Goal: Task Accomplishment & Management: Complete application form

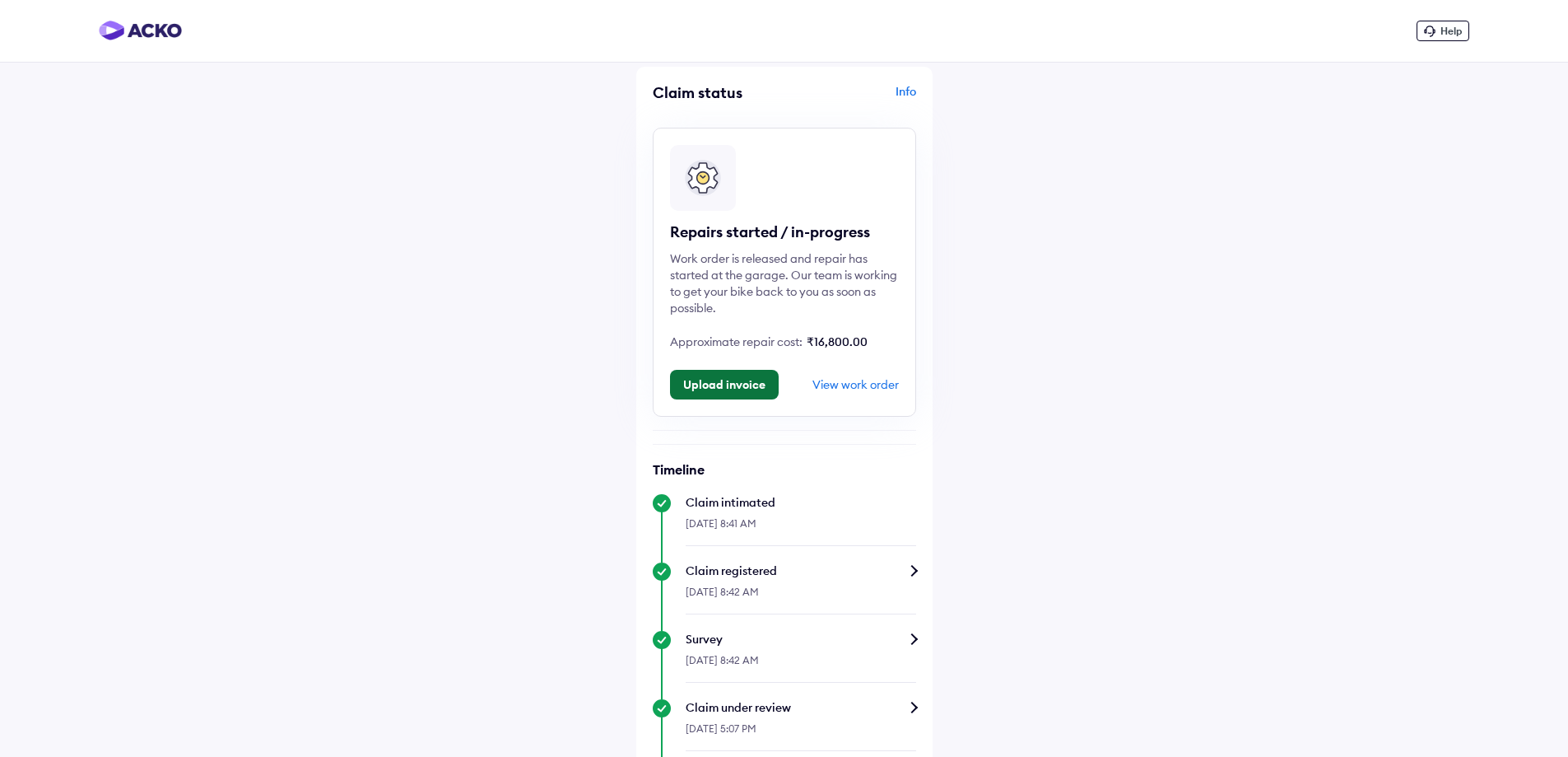
click at [719, 390] on button "Upload invoice" at bounding box center [724, 385] width 109 height 30
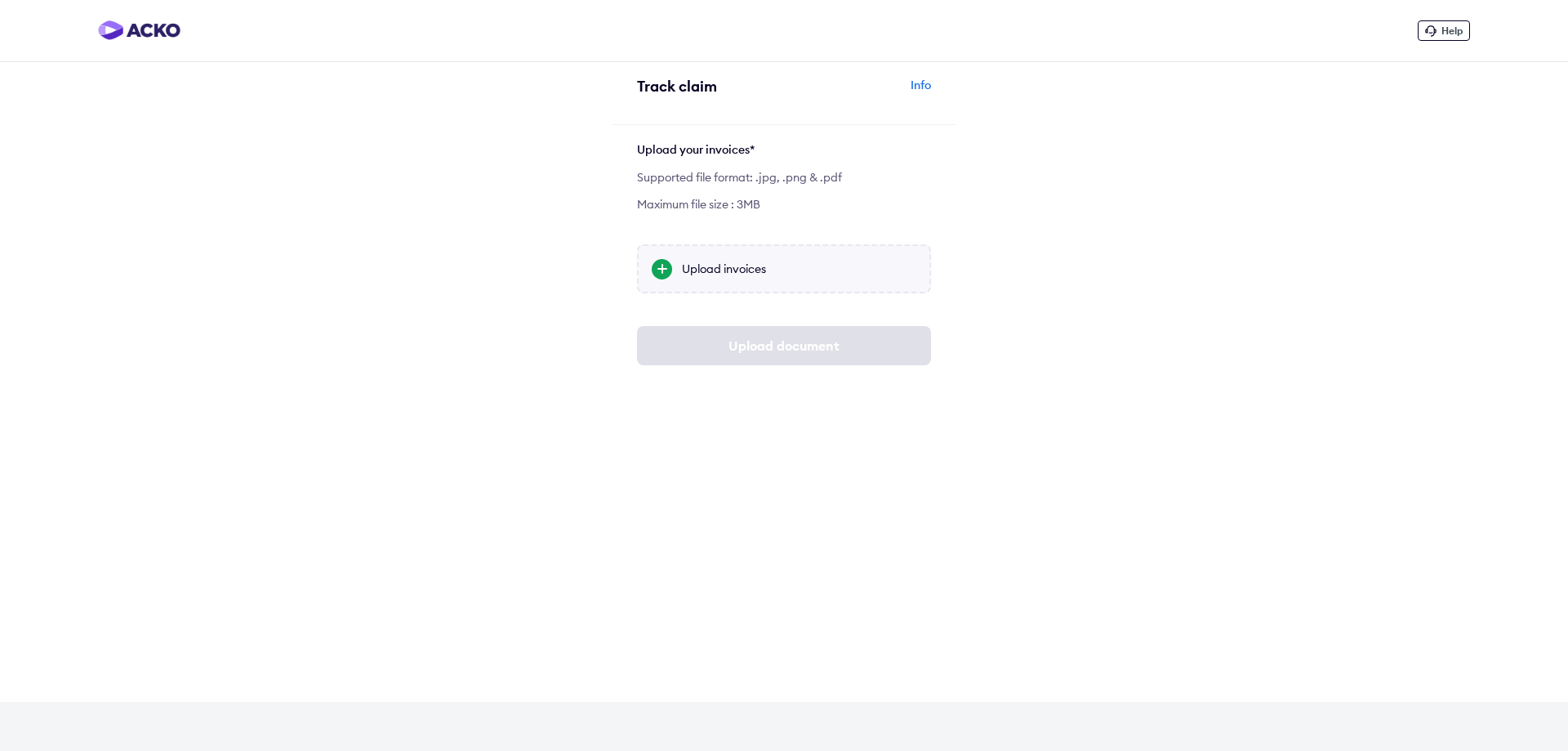
click at [740, 273] on div "Upload invoices" at bounding box center [800, 268] width 235 height 17
click at [0, 0] on input "Upload invoices" at bounding box center [0, 0] width 0 height 0
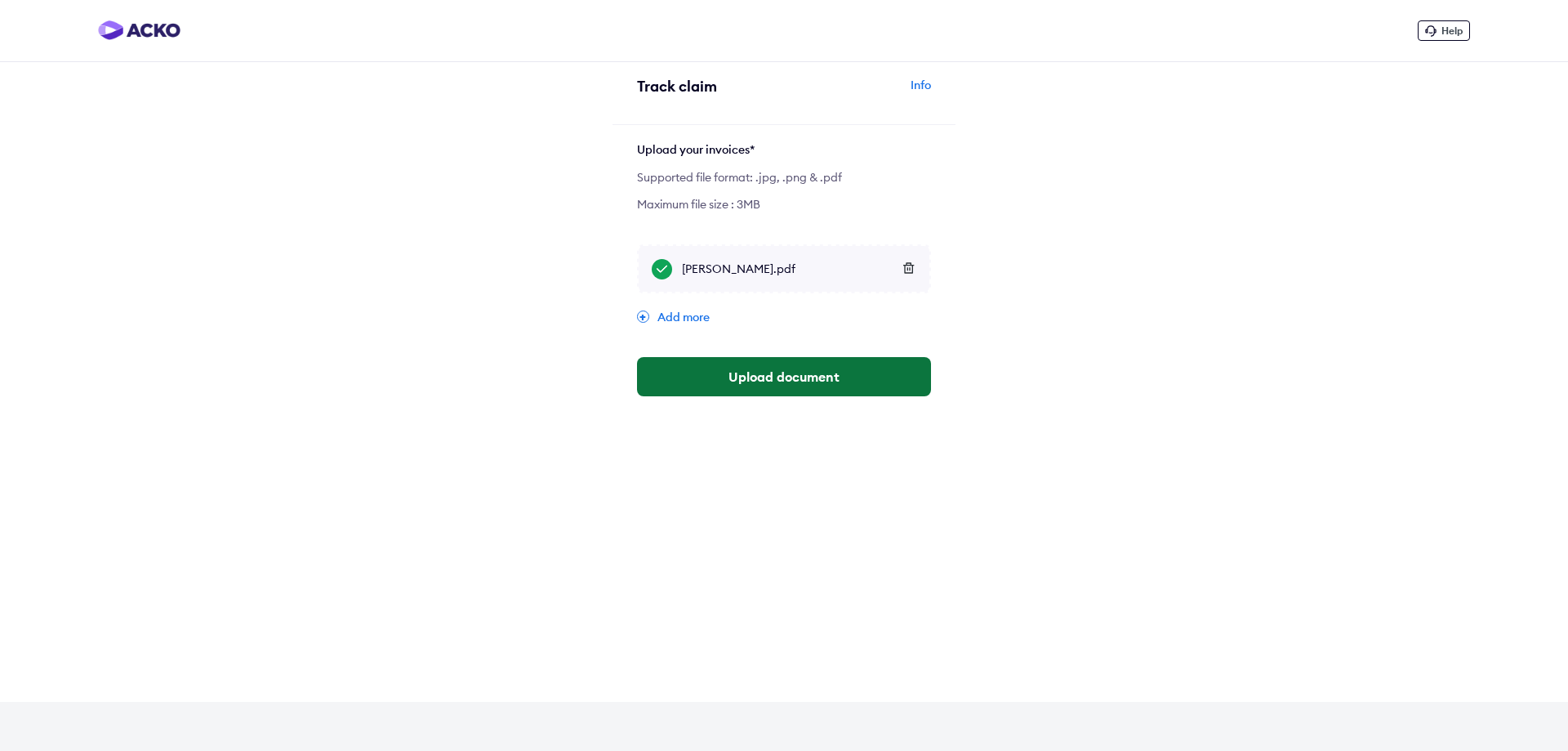
click at [794, 377] on button "Upload document" at bounding box center [784, 376] width 294 height 39
